Goal: Task Accomplishment & Management: Use online tool/utility

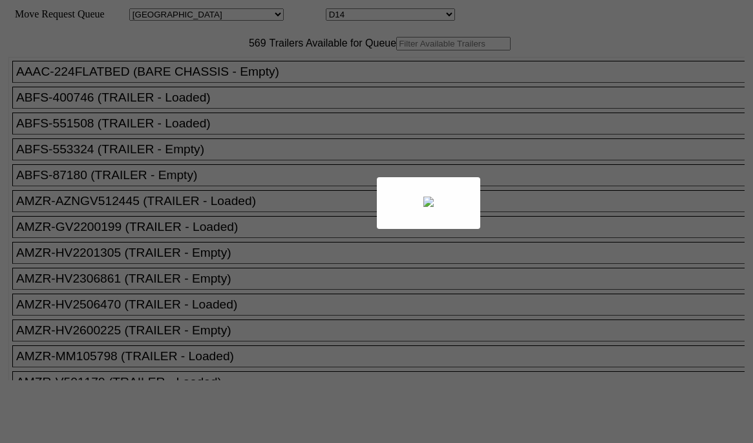
select select "161"
select select "4931"
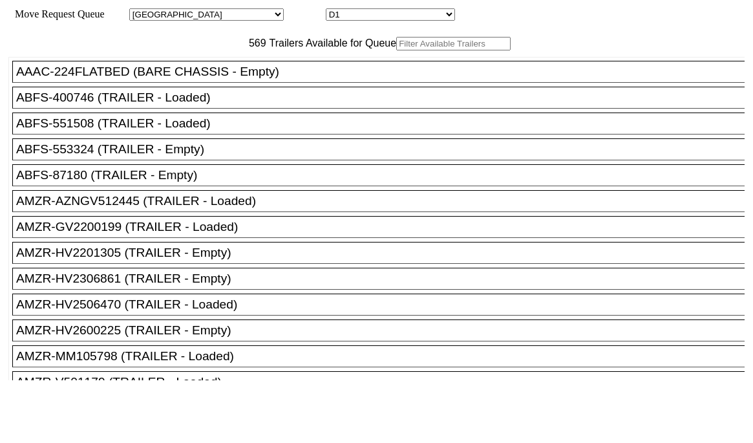
click at [396, 50] on input "text" at bounding box center [453, 44] width 114 height 14
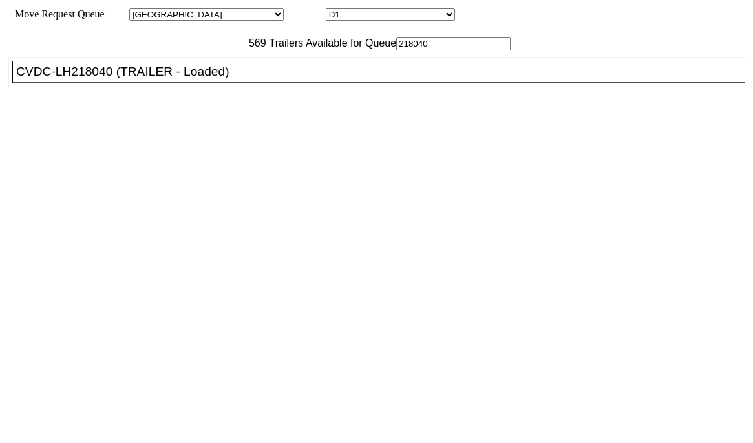
type input "218040"
drag, startPoint x: 231, startPoint y: 110, endPoint x: 297, endPoint y: 134, distance: 70.9
click at [232, 79] on div "CVDC-LH218040 (TRAILER - Loaded)" at bounding box center [384, 72] width 736 height 14
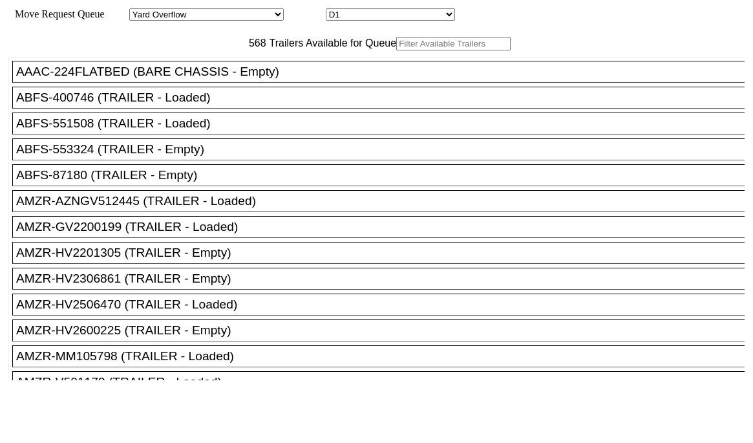
drag, startPoint x: 242, startPoint y: 77, endPoint x: 235, endPoint y: 74, distance: 8.2
click at [396, 50] on input "text" at bounding box center [453, 44] width 114 height 14
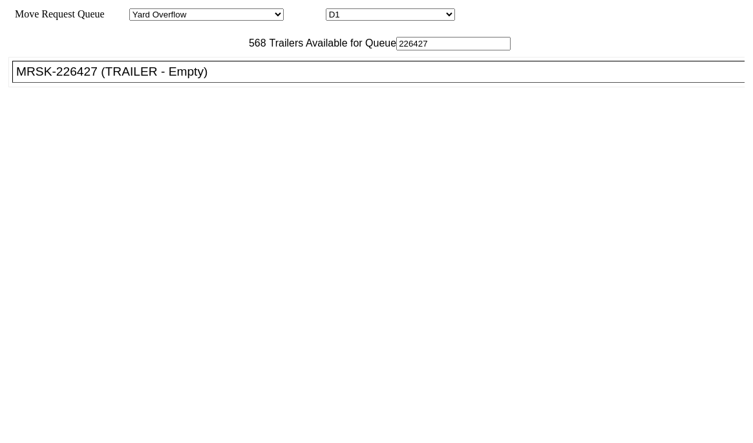
type input "226427"
drag, startPoint x: 216, startPoint y: 86, endPoint x: 219, endPoint y: 109, distance: 22.8
click at [218, 107] on div "AAAC-224FLATBED (BARE CHASSIS - Empty) ABFS-400746 (TRAILER - Loaded) ABFS-5515…" at bounding box center [376, 214] width 736 height 329
click at [220, 79] on div "MRSK-226427 (TRAILER - Empty)" at bounding box center [384, 72] width 736 height 14
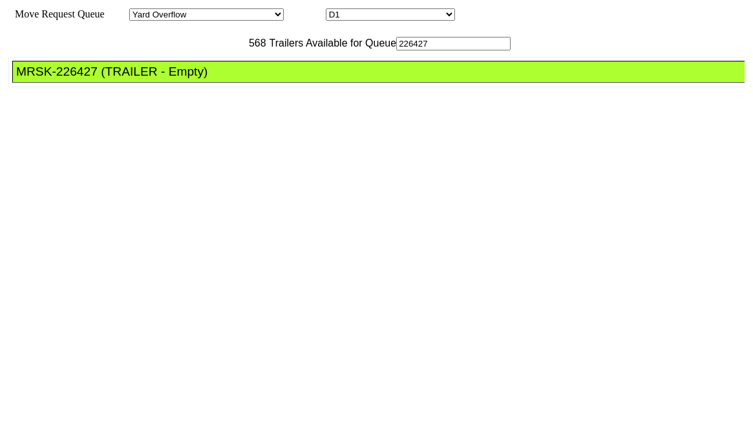
drag, startPoint x: 342, startPoint y: 169, endPoint x: 350, endPoint y: 180, distance: 13.3
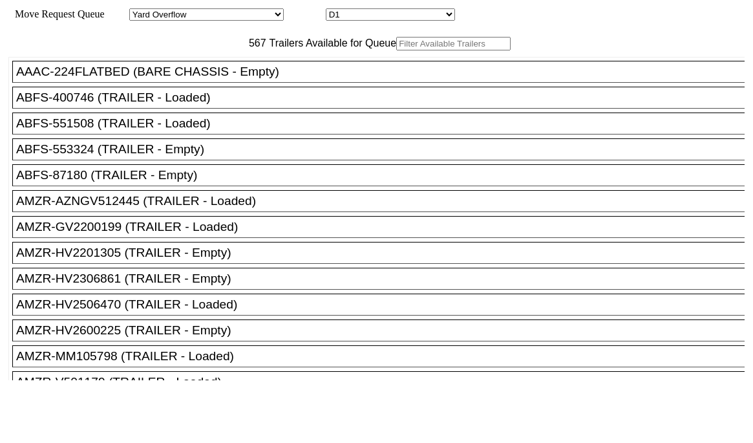
click at [396, 50] on input "text" at bounding box center [453, 44] width 114 height 14
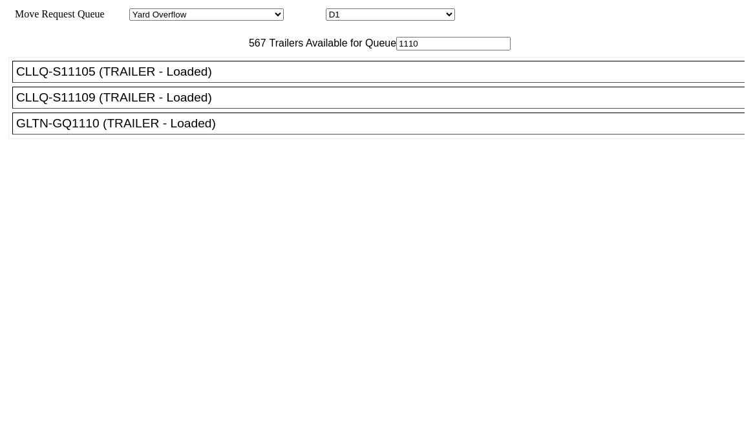
type input "1110"
click at [189, 131] on div "GLTN-GQ1110 (TRAILER - Loaded)" at bounding box center [384, 123] width 736 height 14
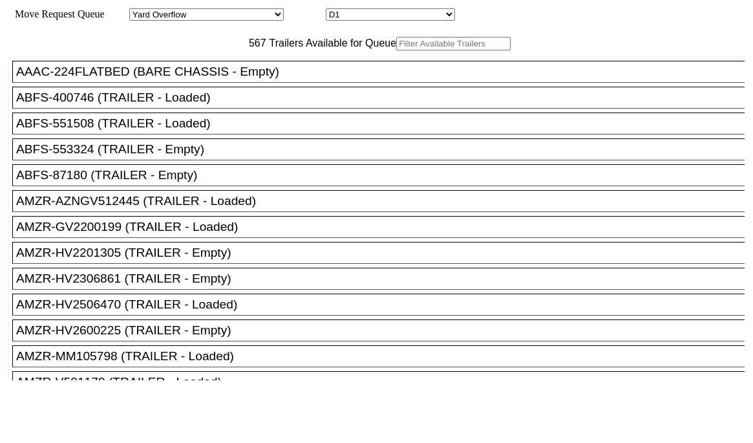
click at [396, 50] on input "text" at bounding box center [453, 44] width 114 height 14
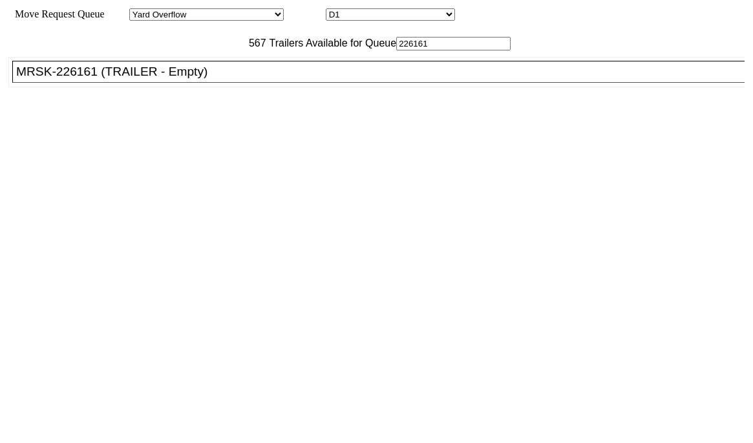
type input "226161"
drag, startPoint x: 225, startPoint y: 106, endPoint x: 254, endPoint y: 116, distance: 30.2
click at [229, 79] on div "MRSK-226161 (TRAILER - Empty)" at bounding box center [384, 72] width 736 height 14
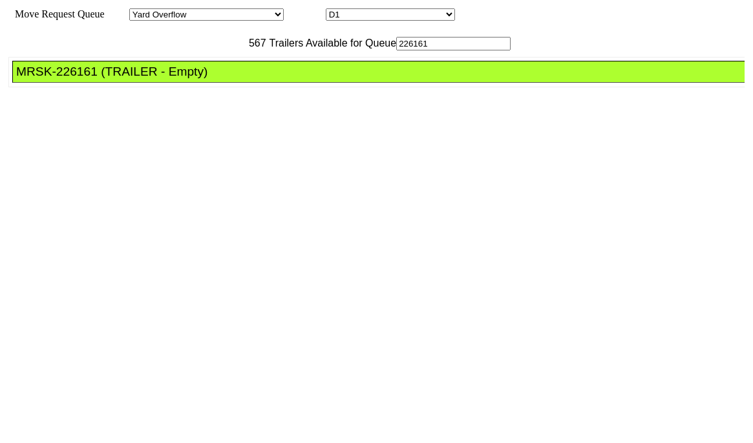
drag, startPoint x: 351, startPoint y: 176, endPoint x: 390, endPoint y: 192, distance: 41.7
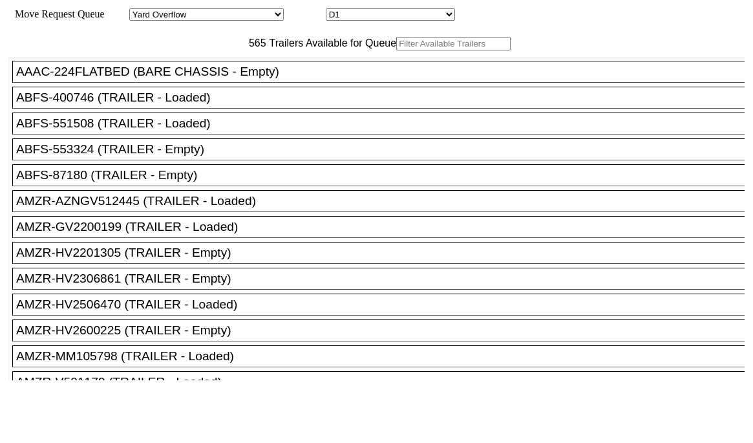
click at [396, 50] on input "text" at bounding box center [453, 44] width 114 height 14
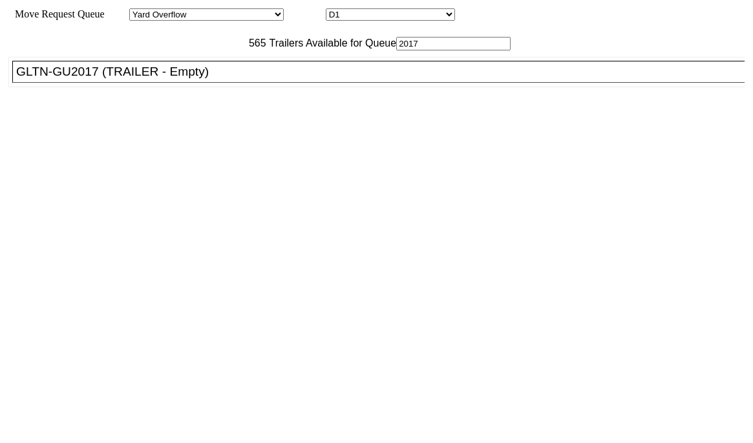
type input "2017"
drag, startPoint x: 207, startPoint y: 114, endPoint x: 253, endPoint y: 119, distance: 45.5
click at [209, 83] on li "GLTN-GU2017 (TRAILER - Empty)" at bounding box center [384, 72] width 744 height 22
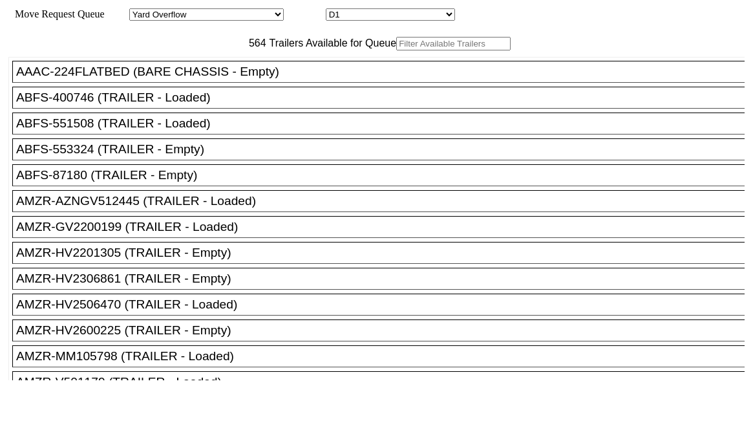
click at [396, 50] on input "text" at bounding box center [453, 44] width 114 height 14
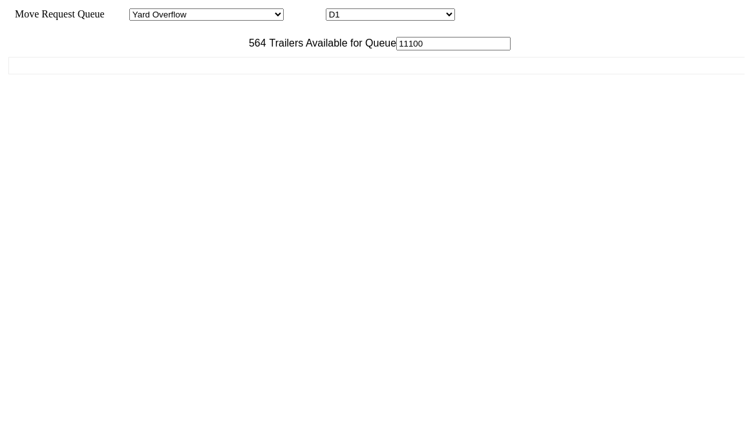
type input "1110"
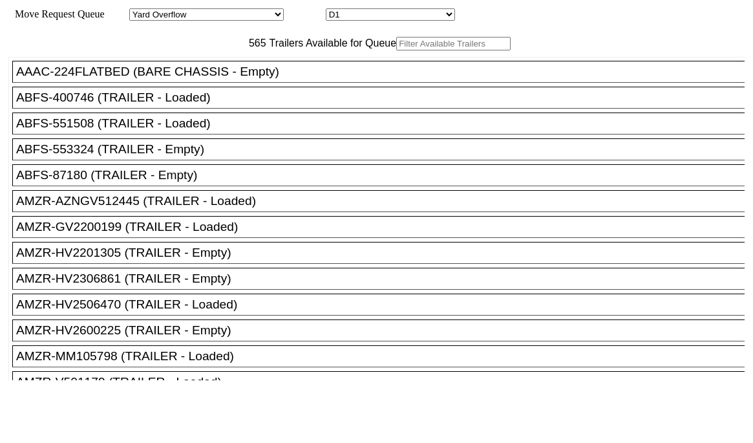
click at [396, 50] on input "text" at bounding box center [453, 44] width 114 height 14
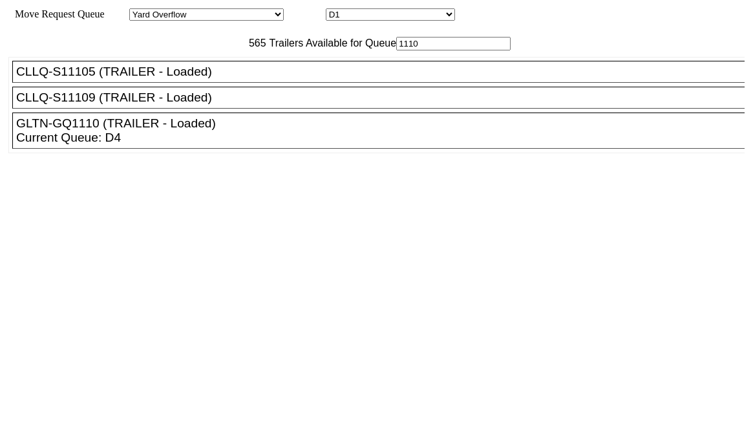
type input "1110"
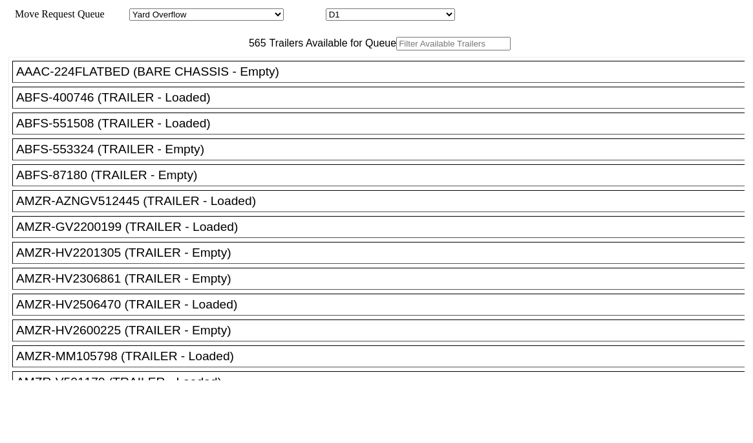
click at [396, 50] on input "text" at bounding box center [453, 44] width 114 height 14
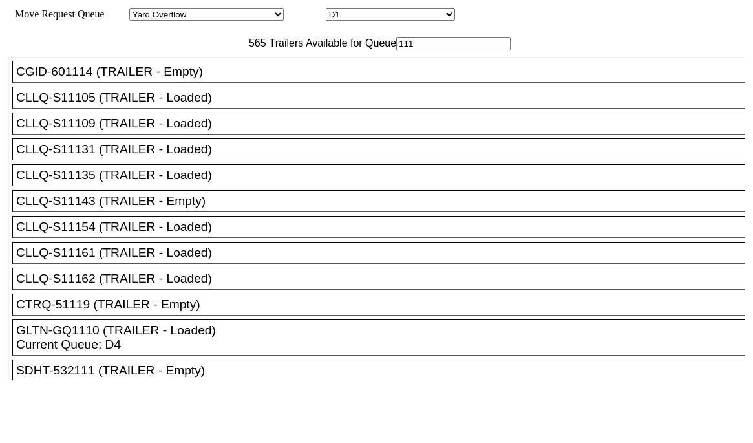
type input "1110"
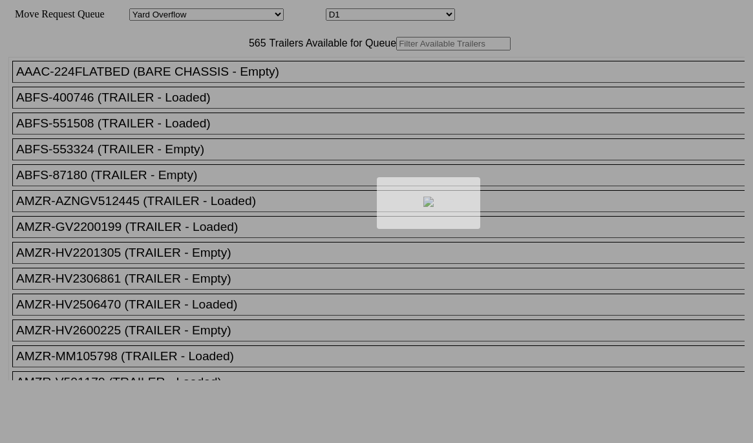
click at [202, 69] on div at bounding box center [376, 221] width 753 height 443
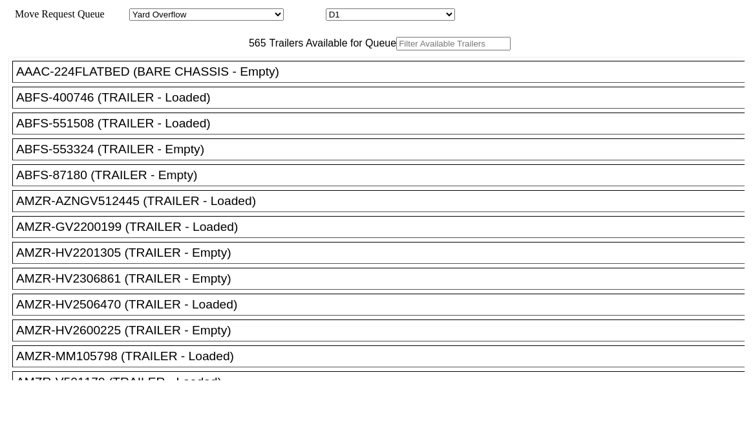
click at [396, 50] on input "text" at bounding box center [453, 44] width 114 height 14
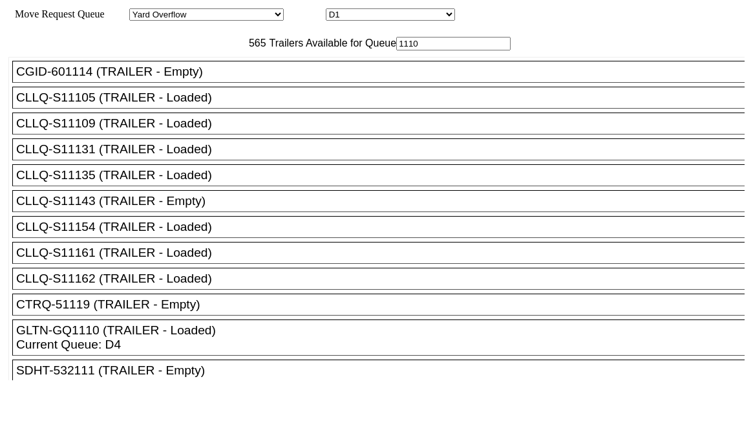
type input "1110"
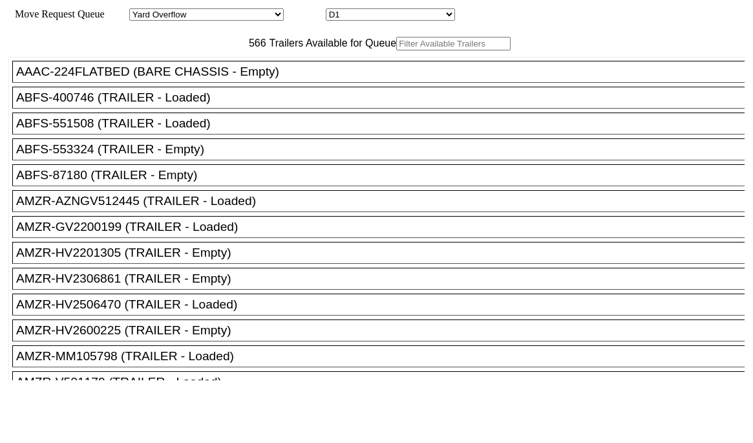
click at [396, 50] on input "text" at bounding box center [453, 44] width 114 height 14
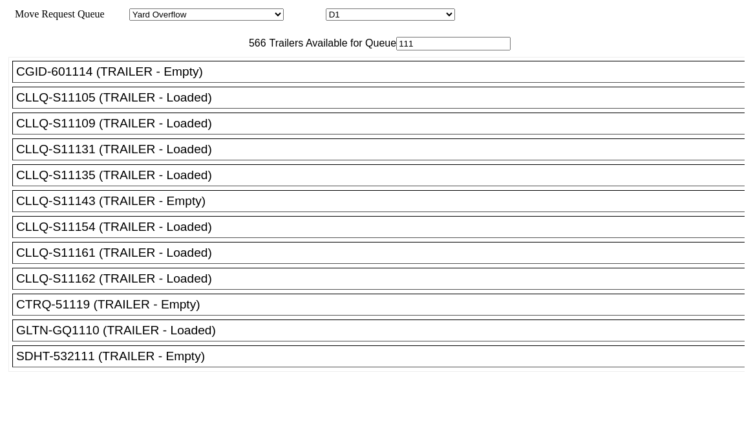
type input "1110"
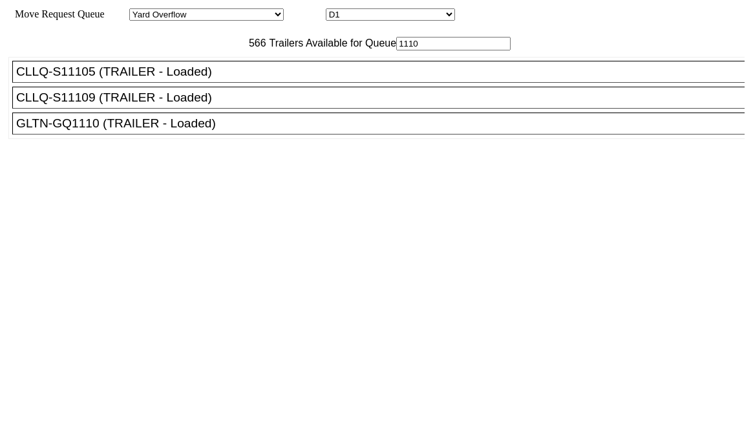
click at [183, 131] on div "GLTN-GQ1110 (TRAILER - Loaded)" at bounding box center [384, 123] width 736 height 14
